Goal: Complete application form

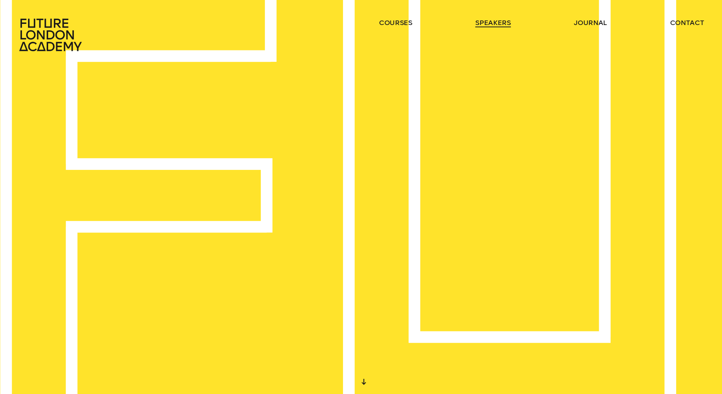
click at [494, 22] on link "speakers" at bounding box center [492, 22] width 35 height 9
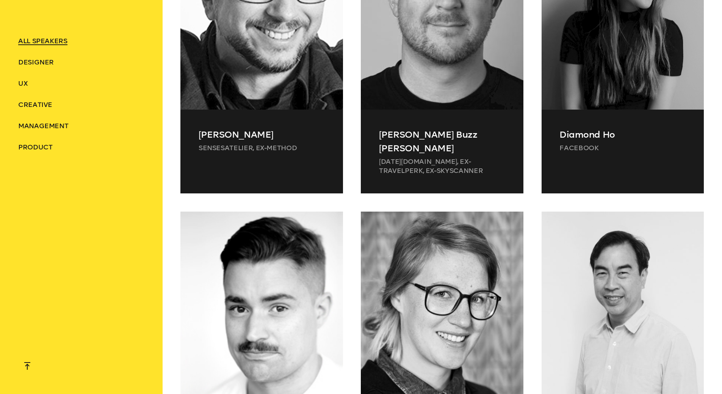
scroll to position [2148, 0]
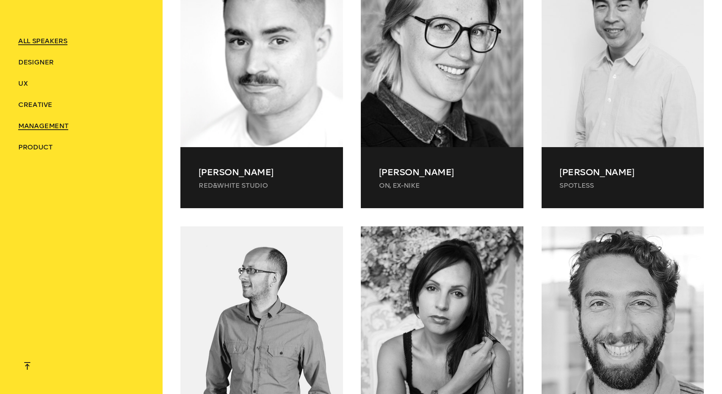
click at [39, 128] on span "Management" at bounding box center [43, 126] width 50 height 8
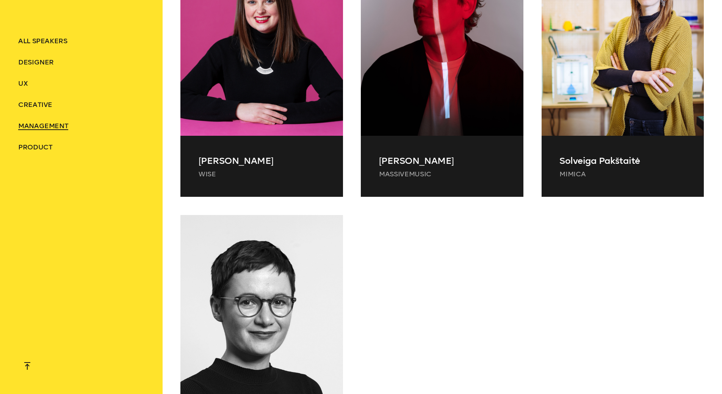
scroll to position [713, 0]
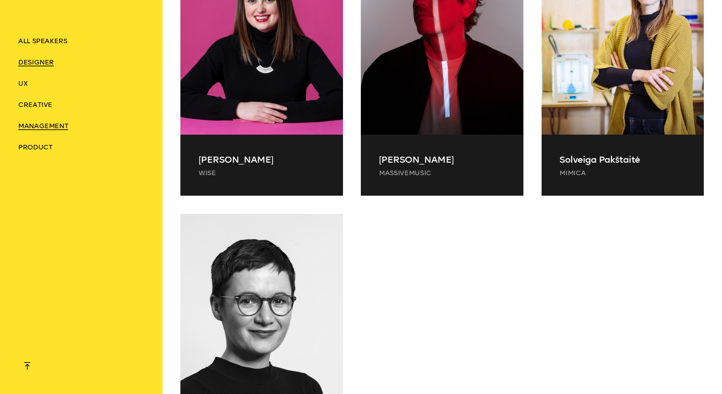
click at [35, 62] on span "Designer" at bounding box center [36, 62] width 36 height 8
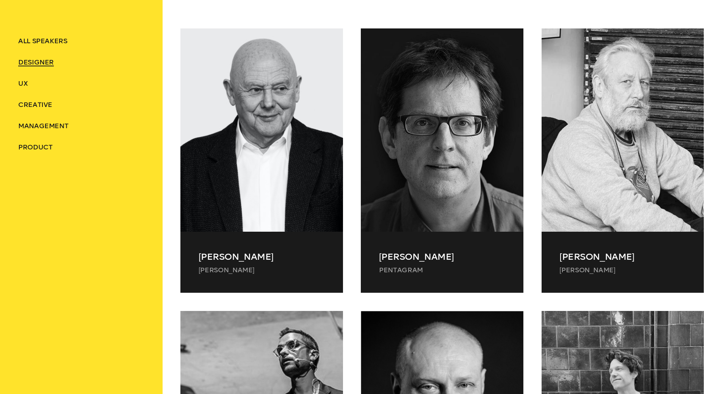
scroll to position [326, 0]
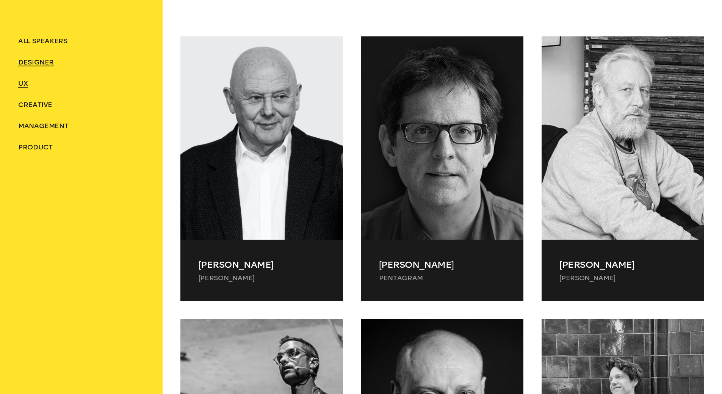
click at [23, 84] on span "UX" at bounding box center [22, 83] width 9 height 8
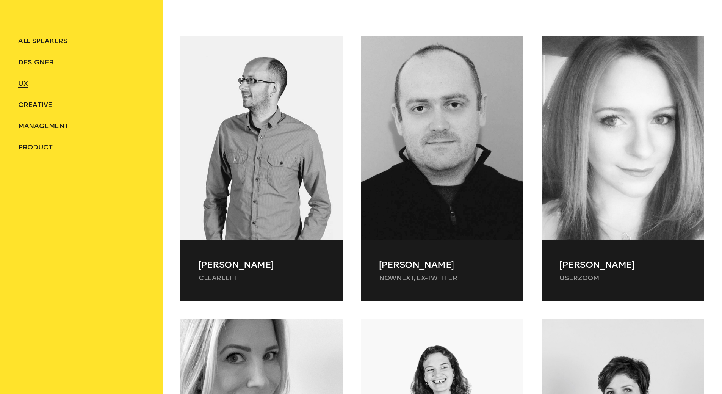
click at [29, 66] on span "Designer" at bounding box center [36, 62] width 36 height 8
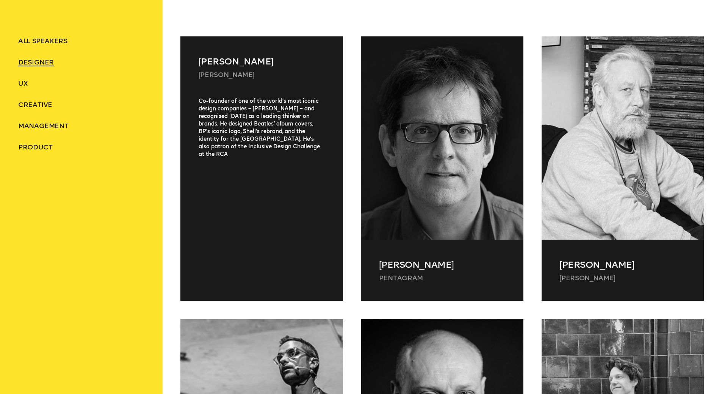
click at [302, 115] on div "Co-founder of one of the world’s most iconic design companies – [PERSON_NAME] –…" at bounding box center [261, 189] width 163 height 185
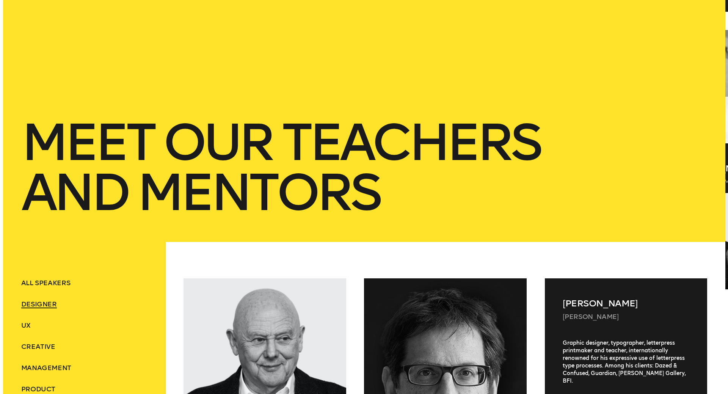
scroll to position [0, 0]
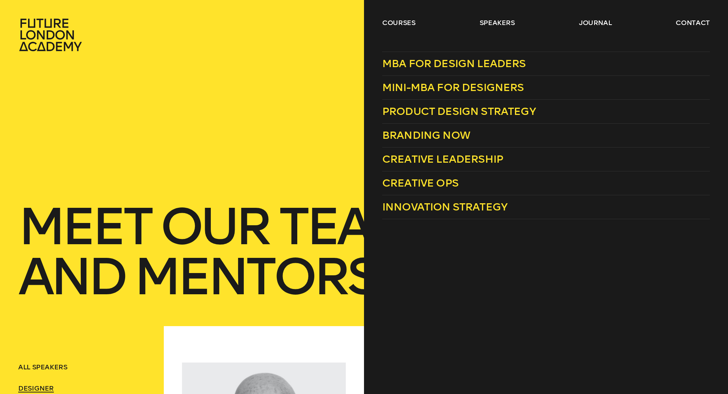
click at [388, 28] on ul "courses speakers journal contact" at bounding box center [545, 34] width 327 height 33
click at [429, 182] on span "Creative Ops" at bounding box center [420, 183] width 76 height 13
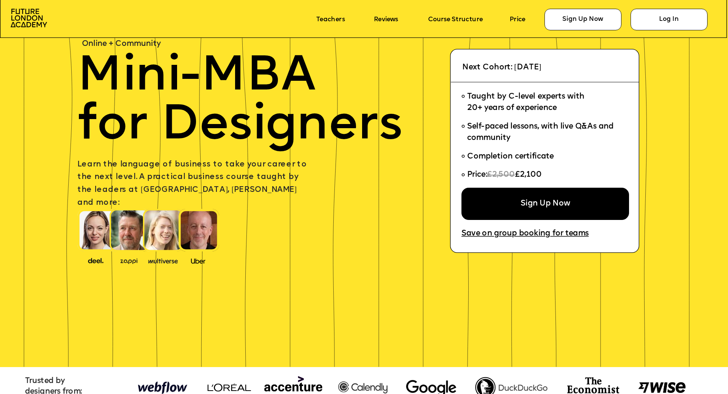
scroll to position [79, 0]
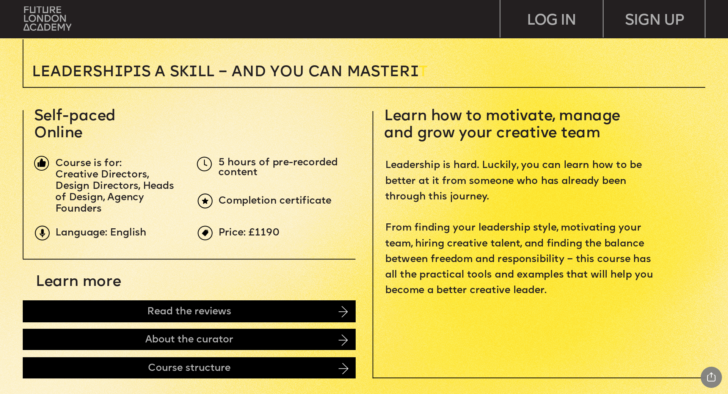
scroll to position [283, 0]
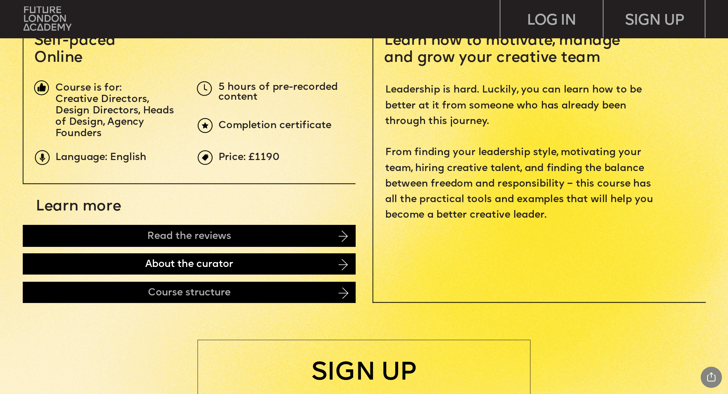
click at [265, 261] on div "About the curator" at bounding box center [189, 263] width 333 height 21
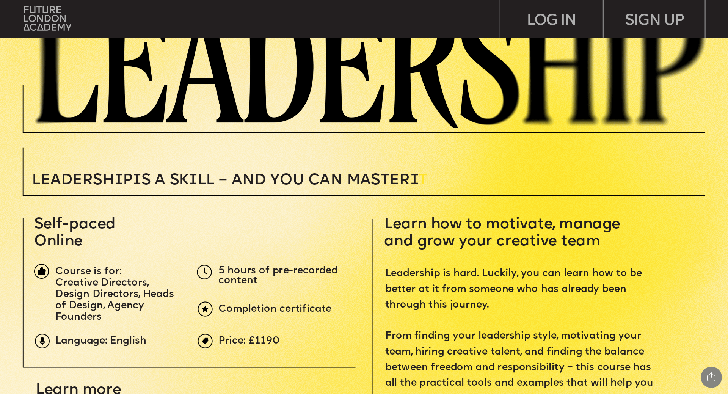
scroll to position [0, 0]
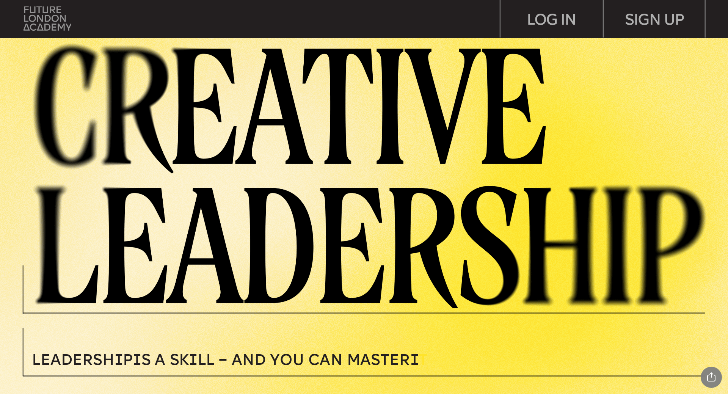
click at [34, 30] on img at bounding box center [47, 18] width 48 height 24
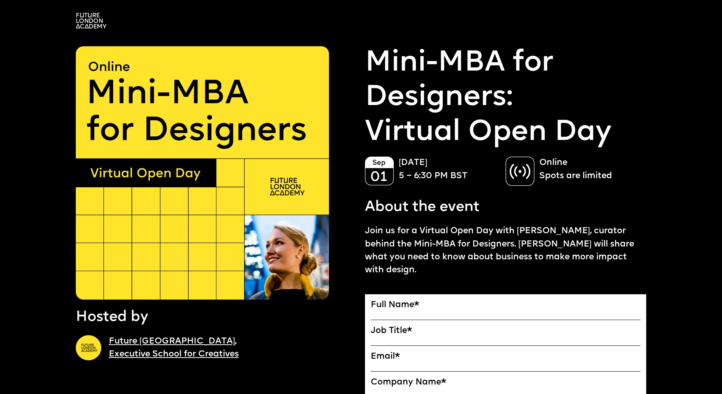
click at [447, 300] on label "Full Name *" at bounding box center [506, 305] width 270 height 10
click at [0, 0] on input "Full Name" at bounding box center [0, 0] width 0 height 0
click at [427, 300] on label "Full Name *" at bounding box center [506, 305] width 270 height 10
click at [0, 0] on input "Full Name" at bounding box center [0, 0] width 0 height 0
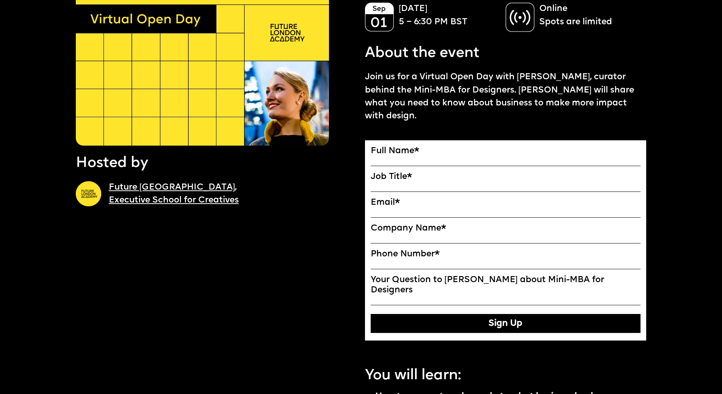
scroll to position [157, 0]
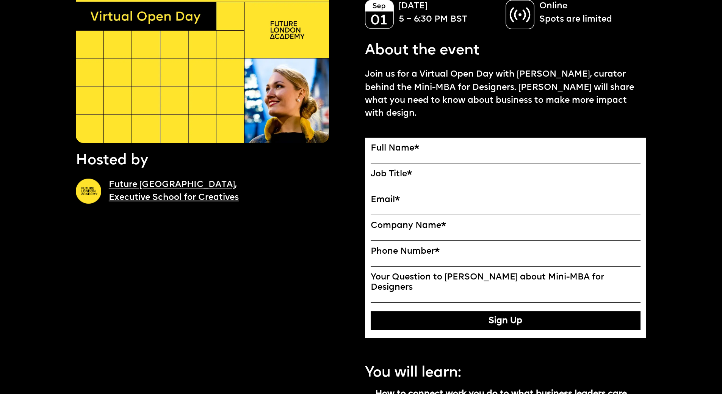
click at [445, 311] on button "Sign Up" at bounding box center [506, 320] width 270 height 19
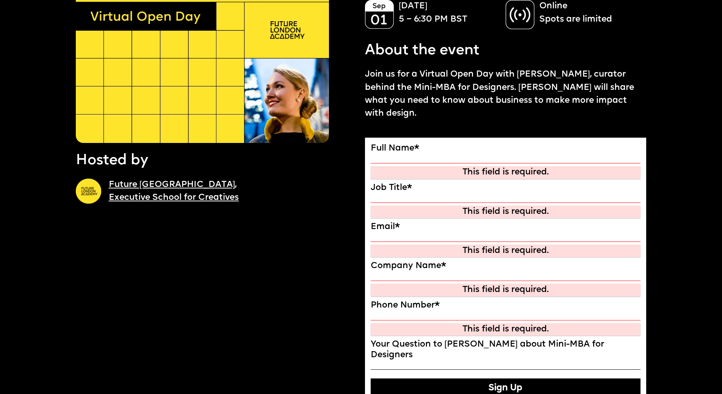
click at [466, 167] on div "This field is required." at bounding box center [506, 172] width 266 height 10
click at [467, 154] on input "Full Name" at bounding box center [506, 158] width 270 height 9
type input "**********"
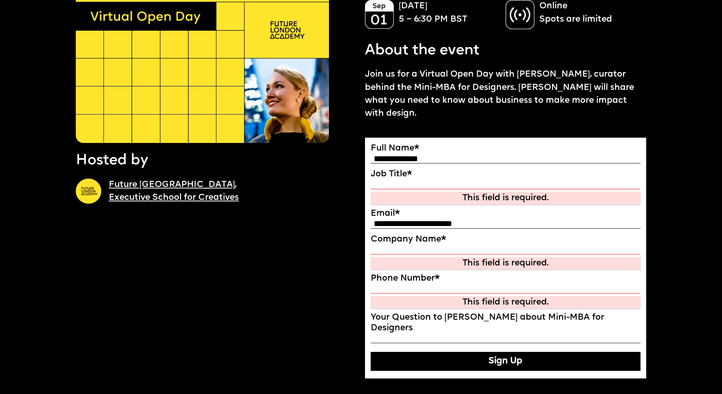
click at [452, 180] on input "Job Title" at bounding box center [506, 184] width 270 height 9
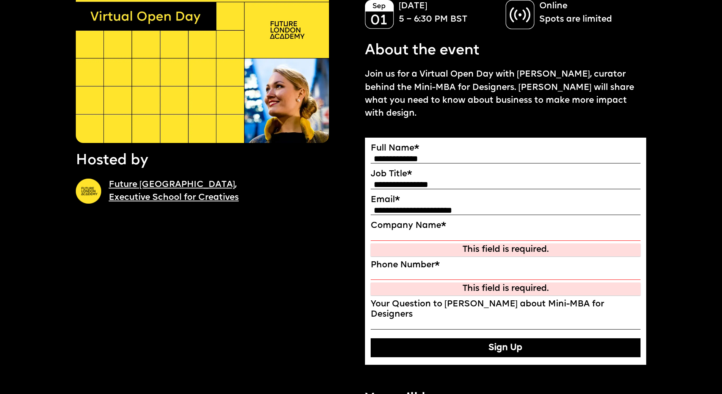
type input "**********"
drag, startPoint x: 382, startPoint y: 183, endPoint x: 585, endPoint y: 176, distance: 203.2
click at [585, 195] on div "**********" at bounding box center [506, 206] width 270 height 22
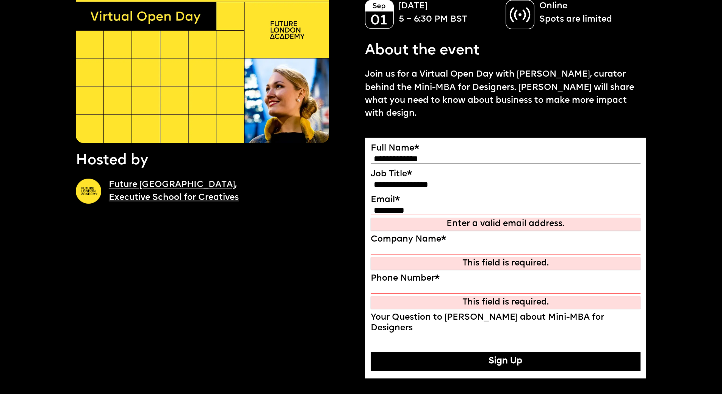
type input "**********"
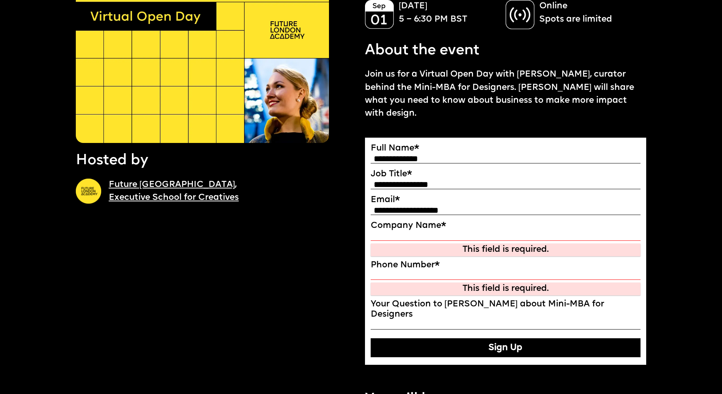
click at [431, 231] on input "Company Name" at bounding box center [506, 235] width 270 height 9
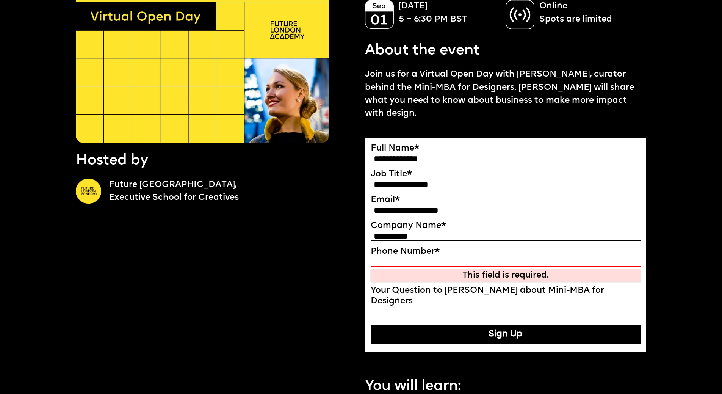
type input "**********"
click at [426, 257] on input "Phone Number *" at bounding box center [506, 261] width 270 height 9
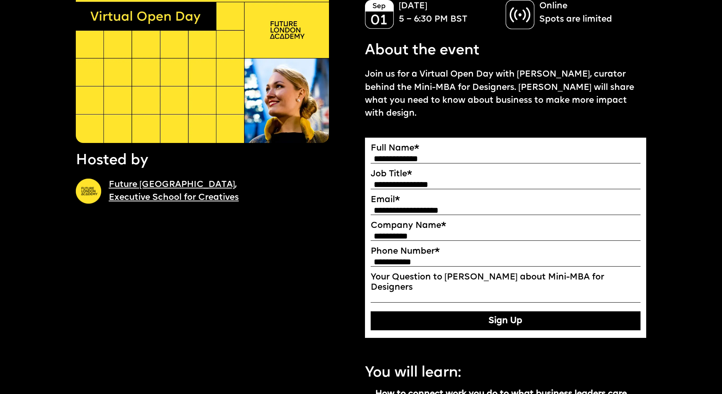
click at [379, 257] on input "**********" at bounding box center [506, 261] width 270 height 9
type input "**********"
click at [435, 293] on input "Your Question to Ekaterina about Mini-MBA for Designers" at bounding box center [506, 297] width 270 height 9
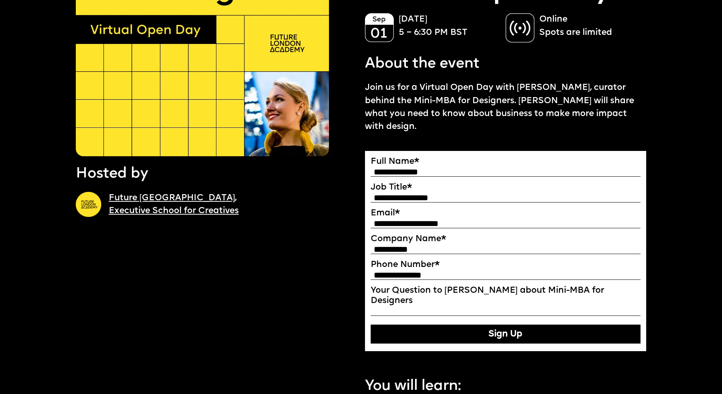
scroll to position [121, 0]
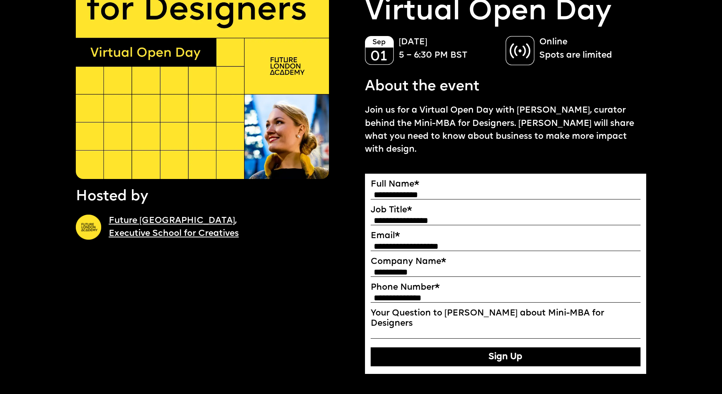
click at [430, 347] on button "Sign Up" at bounding box center [506, 356] width 270 height 19
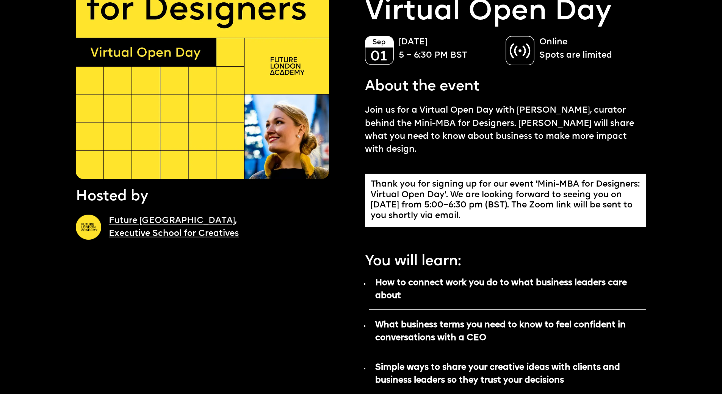
scroll to position [0, 0]
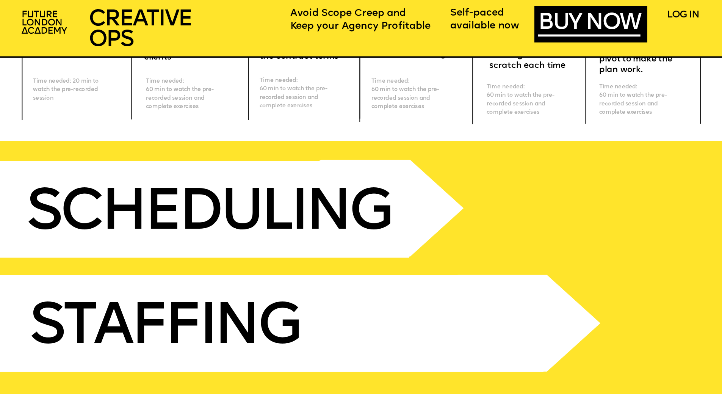
scroll to position [3189, 0]
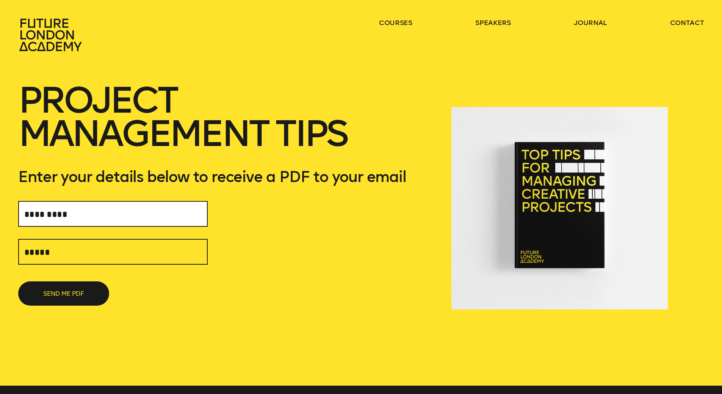
click at [155, 220] on input "text" at bounding box center [112, 214] width 189 height 26
type input "**********"
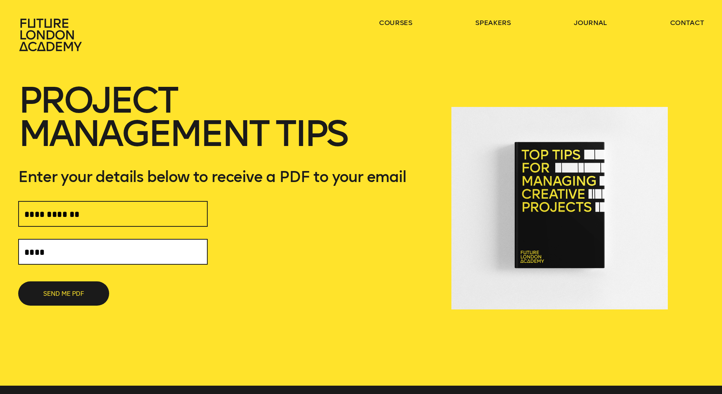
type input "**********"
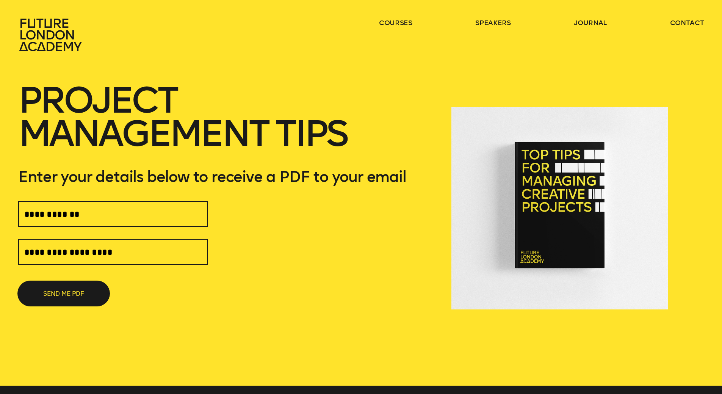
click at [62, 293] on button "SEND ME PDF" at bounding box center [63, 293] width 91 height 24
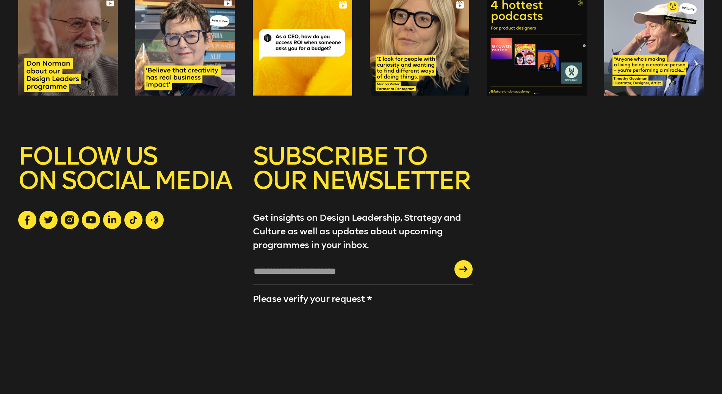
scroll to position [512, 0]
